Goal: Check status: Check status

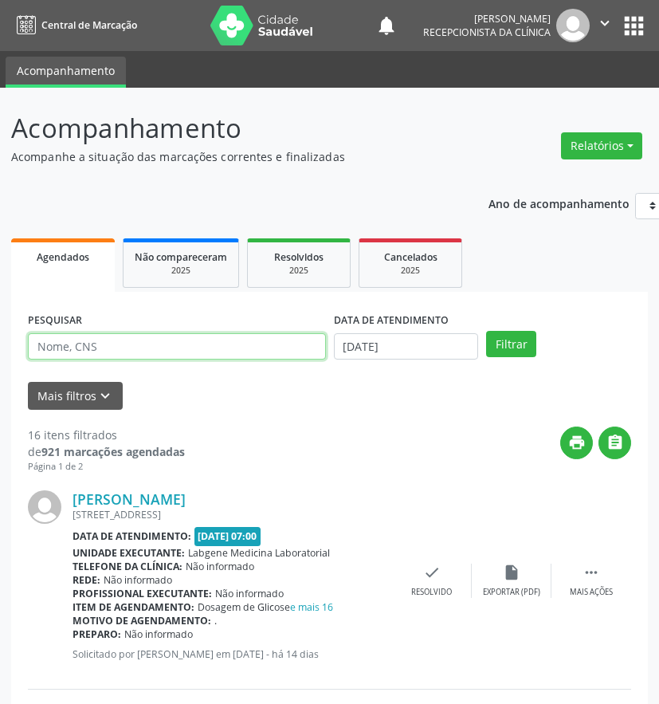
click at [184, 351] on input "text" at bounding box center [177, 346] width 298 height 27
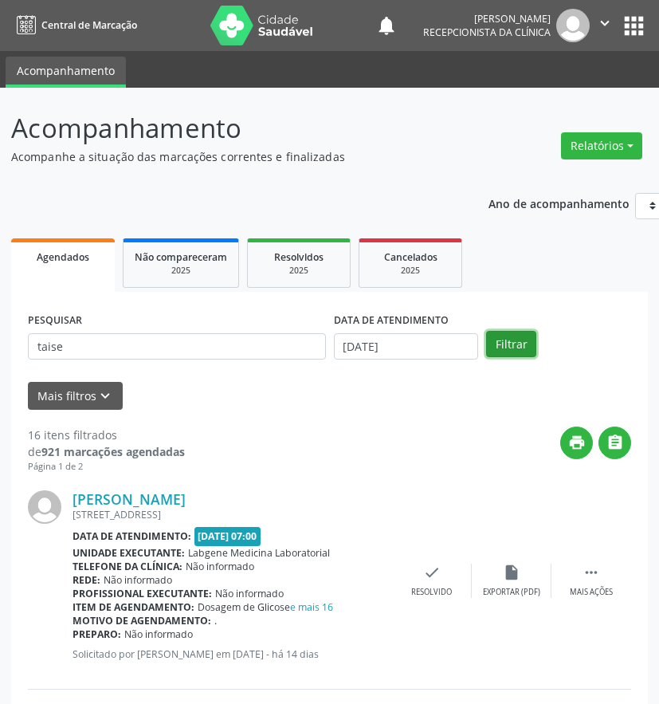
click at [508, 349] on button "Filtrar" at bounding box center [511, 344] width 50 height 27
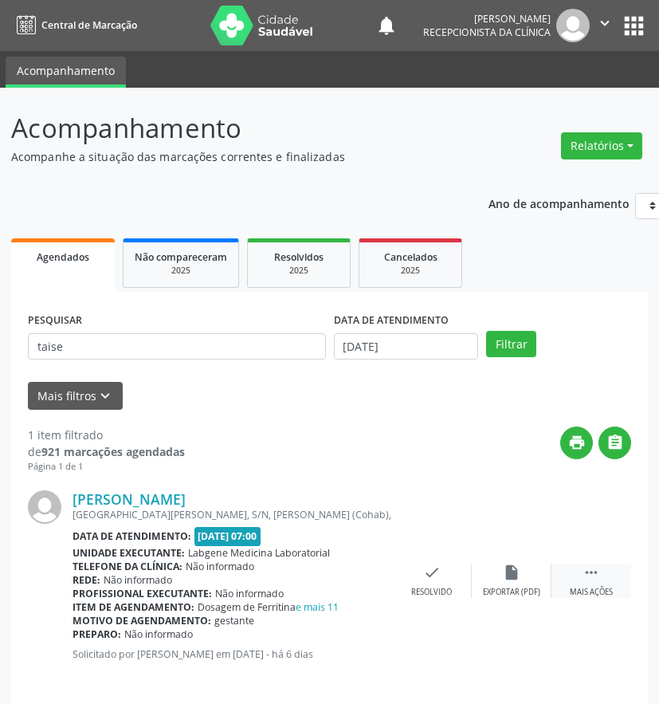
click at [593, 575] on icon "" at bounding box center [592, 572] width 18 height 18
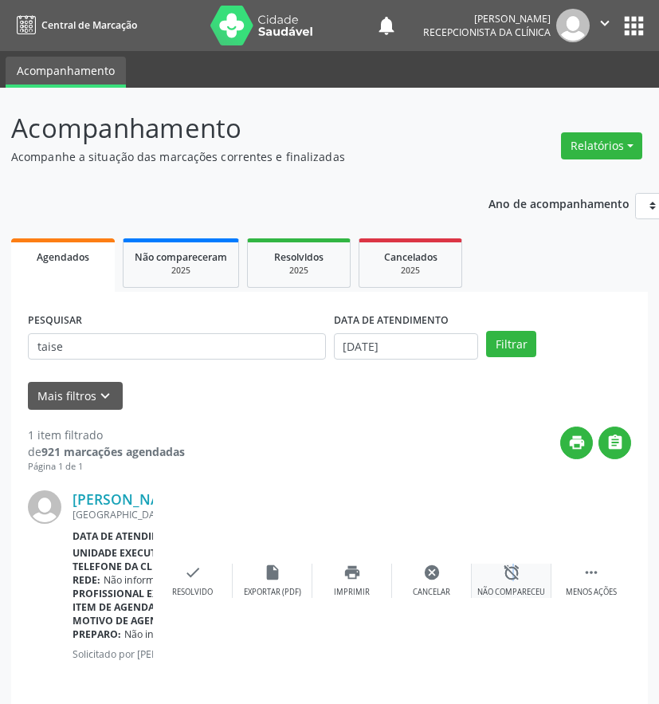
click at [508, 577] on icon "alarm_off" at bounding box center [512, 572] width 18 height 18
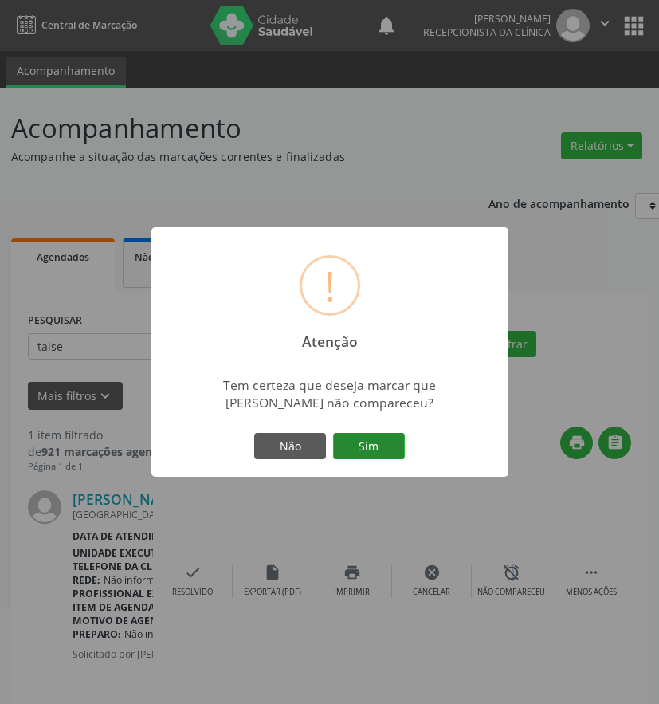
click at [351, 447] on button "Sim" at bounding box center [369, 446] width 72 height 27
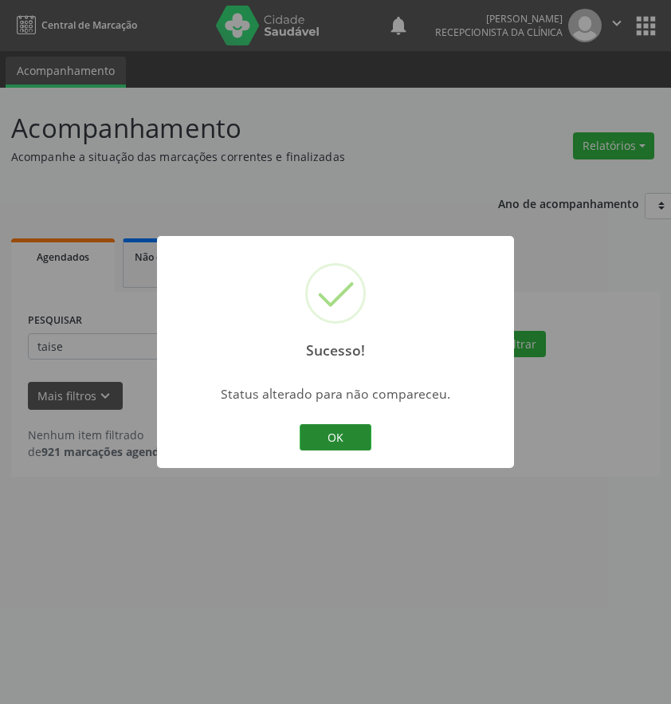
click at [338, 438] on button "OK" at bounding box center [336, 437] width 72 height 27
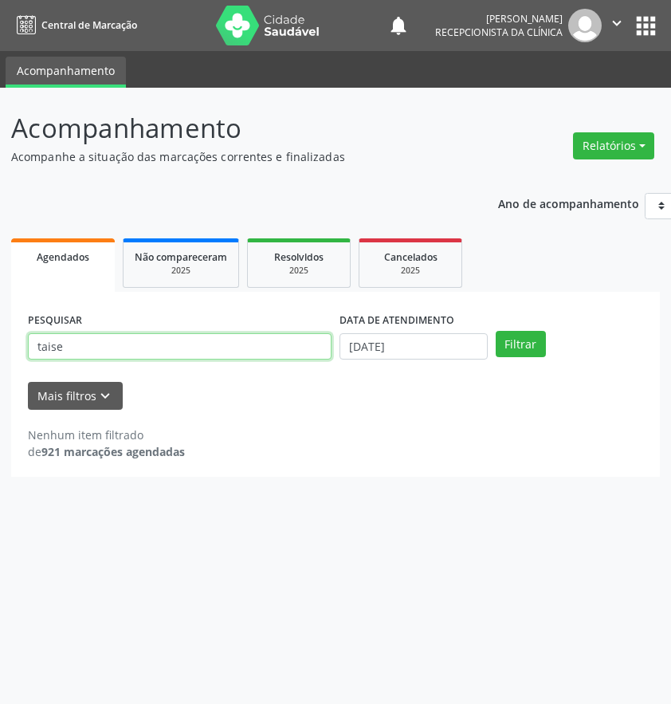
click at [82, 337] on input "taise" at bounding box center [180, 346] width 304 height 27
type input "t"
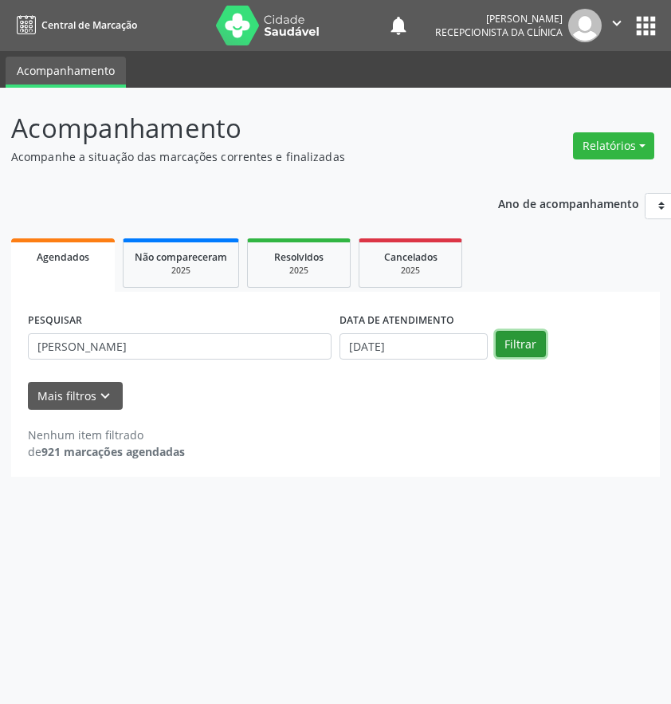
click at [531, 347] on button "Filtrar" at bounding box center [521, 344] width 50 height 27
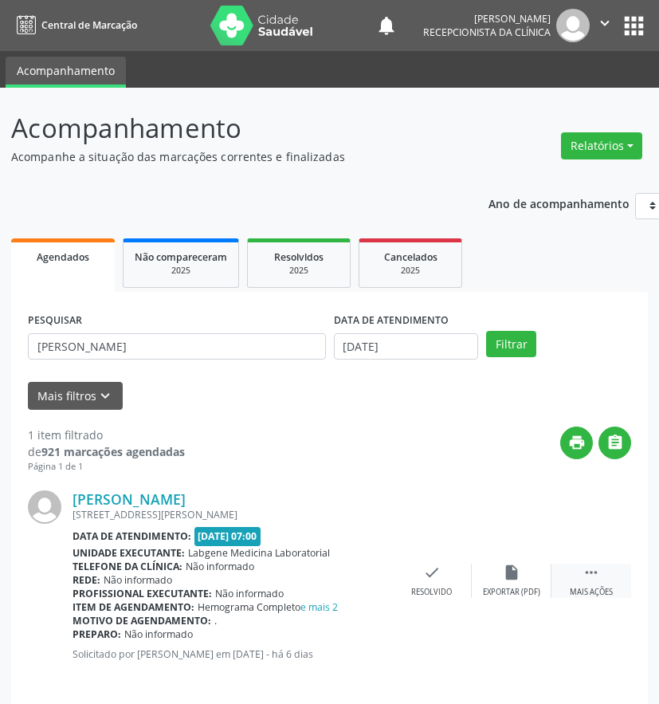
click at [593, 579] on icon "" at bounding box center [592, 572] width 18 height 18
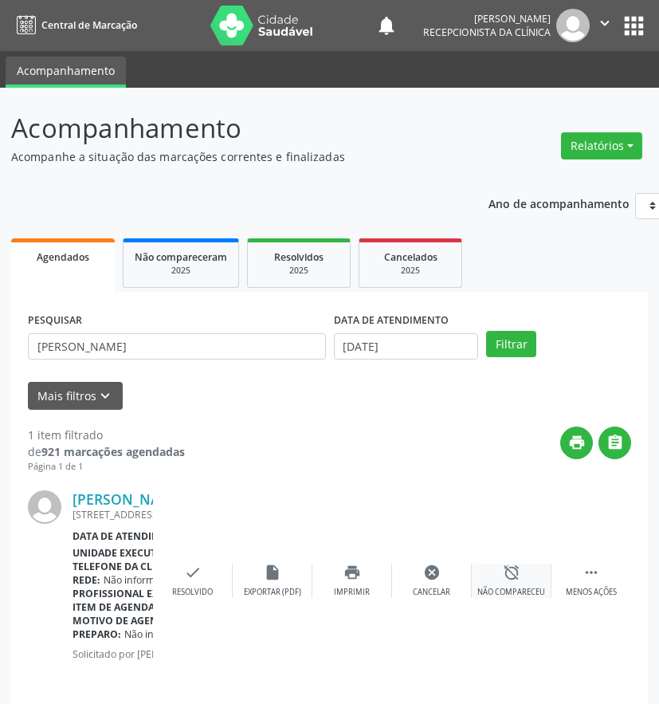
click at [510, 579] on icon "alarm_off" at bounding box center [512, 572] width 18 height 18
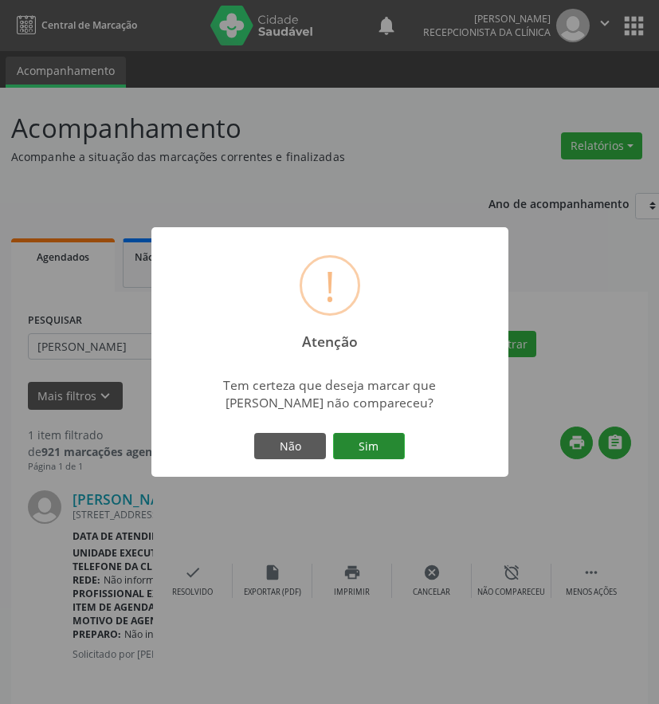
click at [375, 444] on button "Sim" at bounding box center [369, 446] width 72 height 27
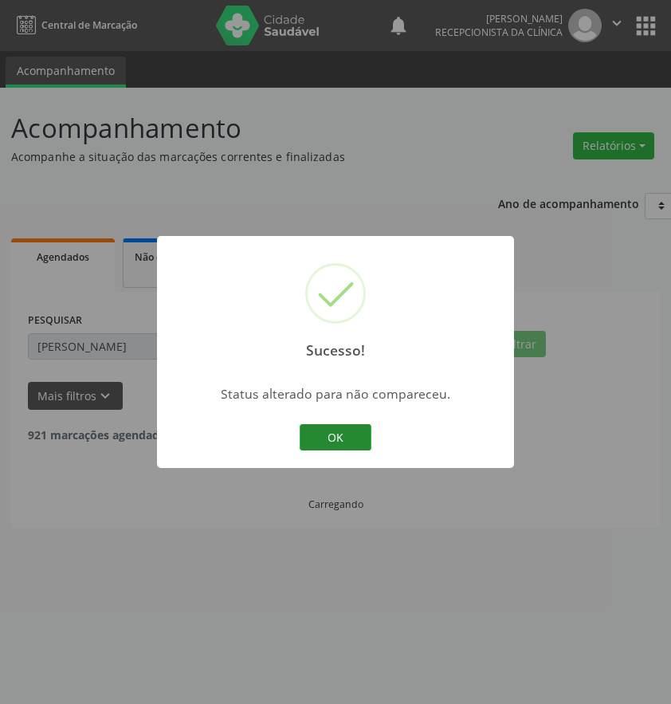
click at [335, 434] on button "OK" at bounding box center [336, 437] width 72 height 27
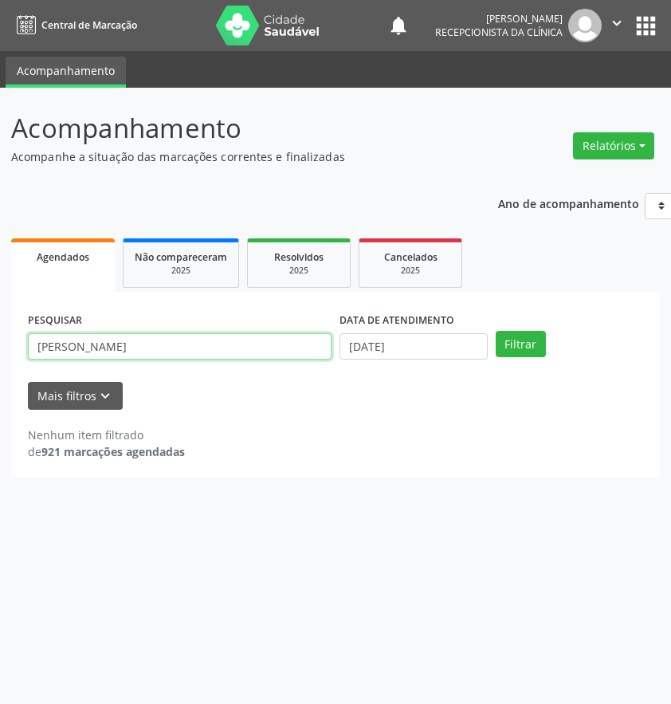
click at [104, 340] on input "[PERSON_NAME]" at bounding box center [180, 346] width 304 height 27
type input "m"
type input "[PERSON_NAME]"
click at [547, 342] on div "Filtrar" at bounding box center [570, 344] width 156 height 27
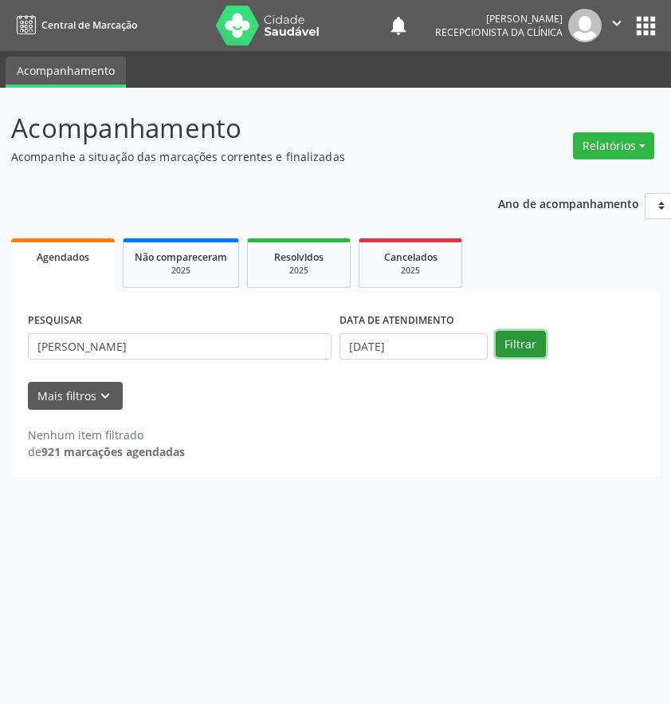
click at [528, 351] on button "Filtrar" at bounding box center [521, 344] width 50 height 27
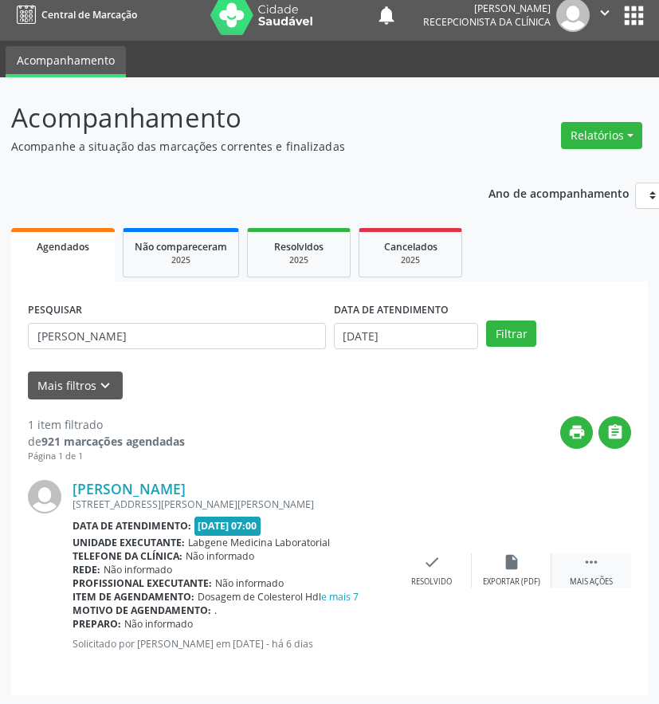
scroll to position [13, 0]
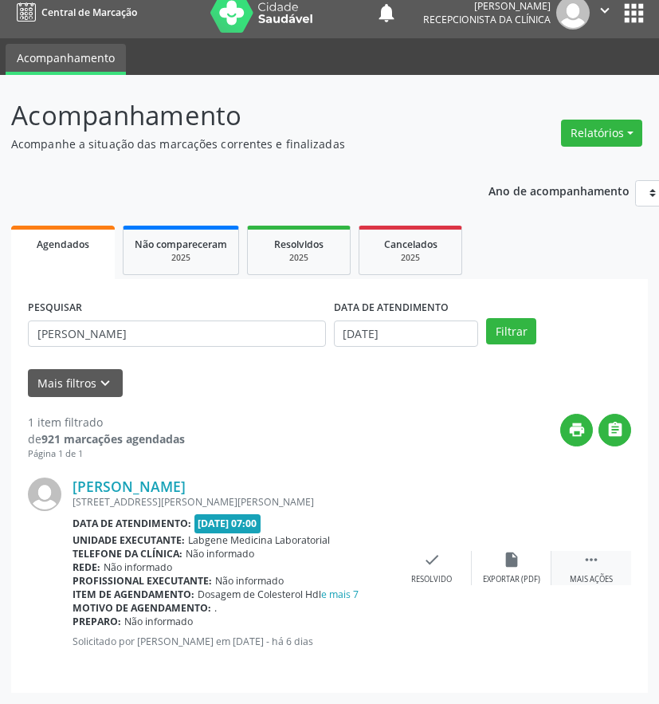
click at [591, 565] on icon "" at bounding box center [592, 560] width 18 height 18
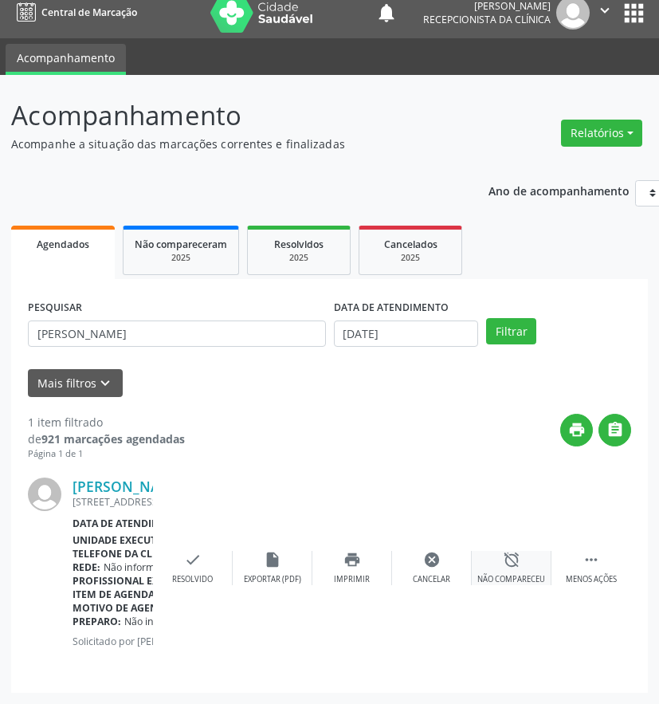
click at [524, 569] on div "alarm_off Não compareceu" at bounding box center [512, 568] width 80 height 34
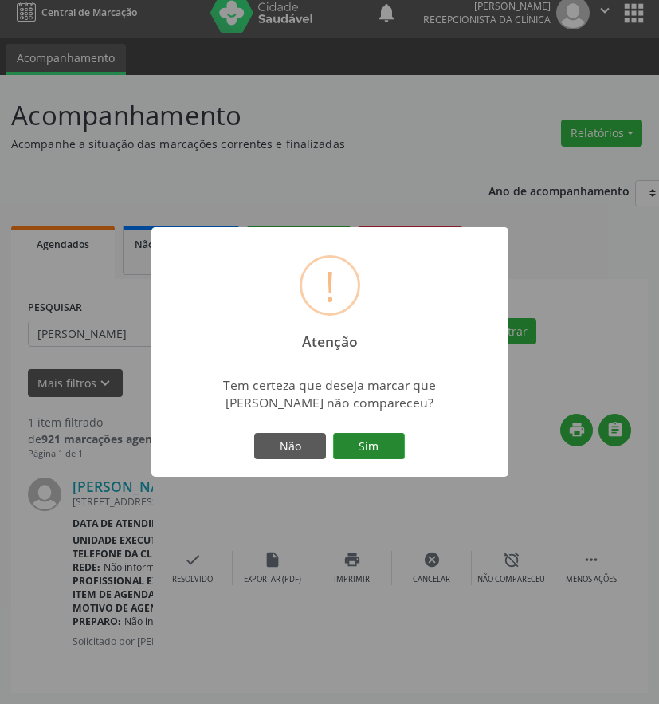
click at [358, 447] on button "Sim" at bounding box center [369, 446] width 72 height 27
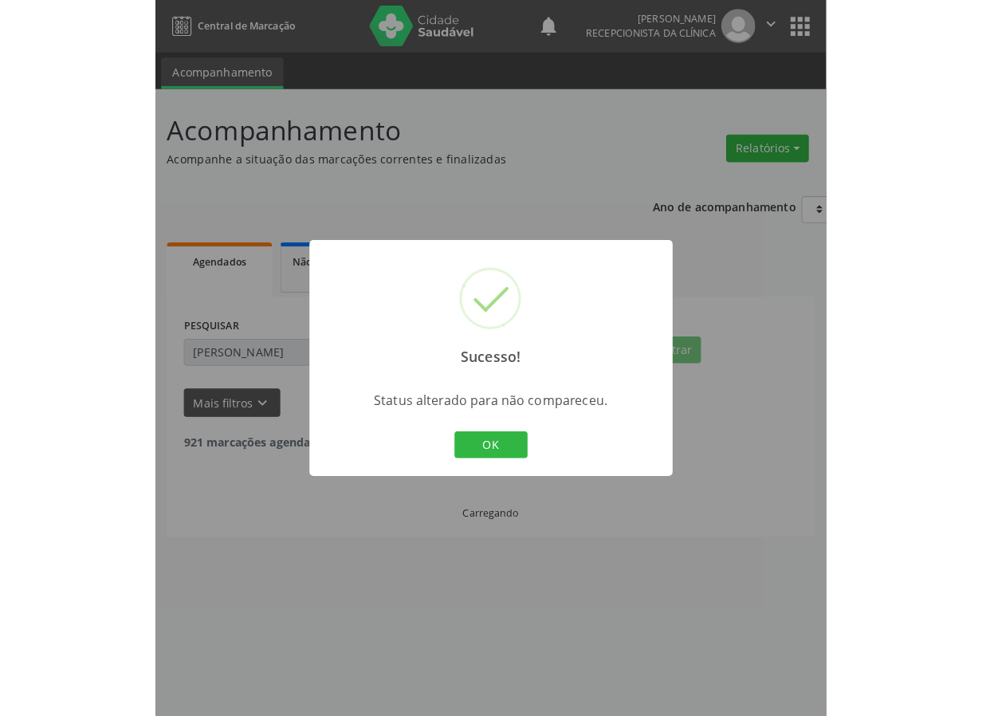
scroll to position [0, 0]
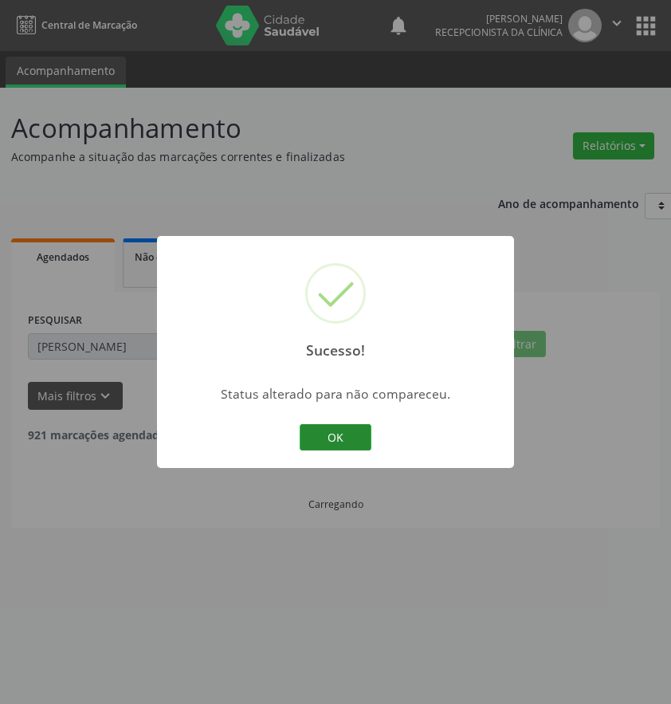
click at [343, 438] on button "OK" at bounding box center [336, 437] width 72 height 27
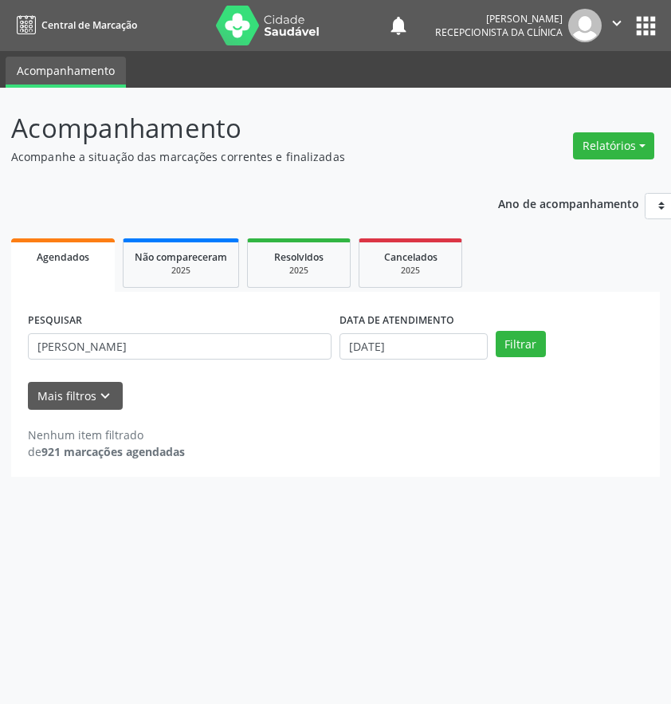
click at [458, 128] on p "Acompanhamento" at bounding box center [238, 128] width 454 height 40
click at [565, 110] on header "Acompanhamento Acompanhe a situação das marcações correntes e finalizadas Relat…" at bounding box center [335, 136] width 649 height 57
